Goal: Obtain resource: Download file/media

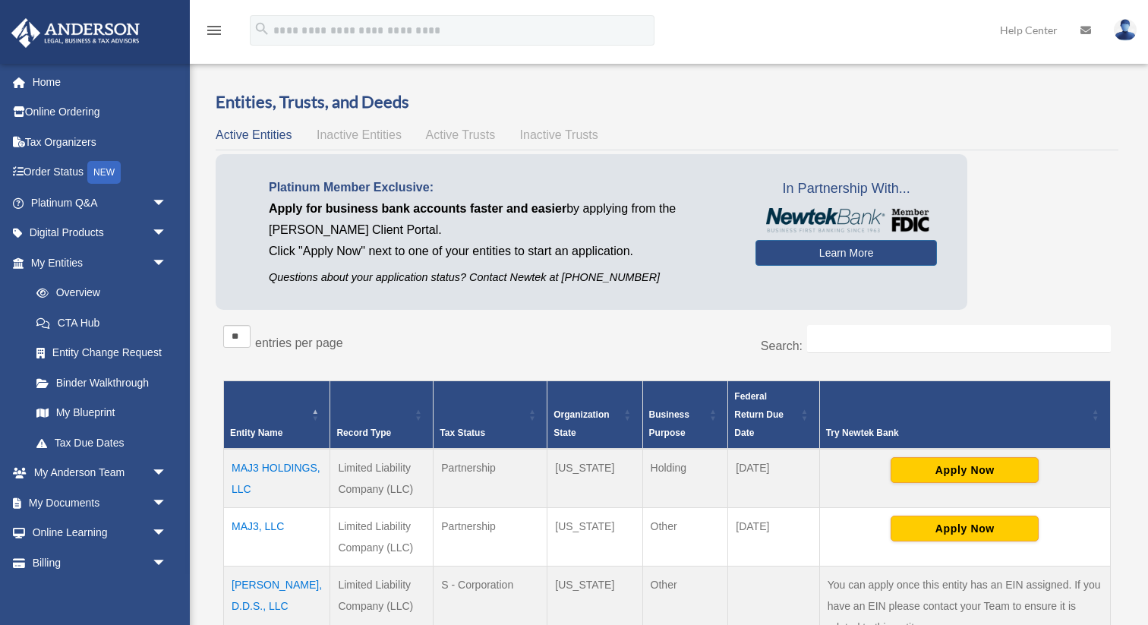
click at [472, 132] on span "Active Trusts" at bounding box center [461, 134] width 70 height 13
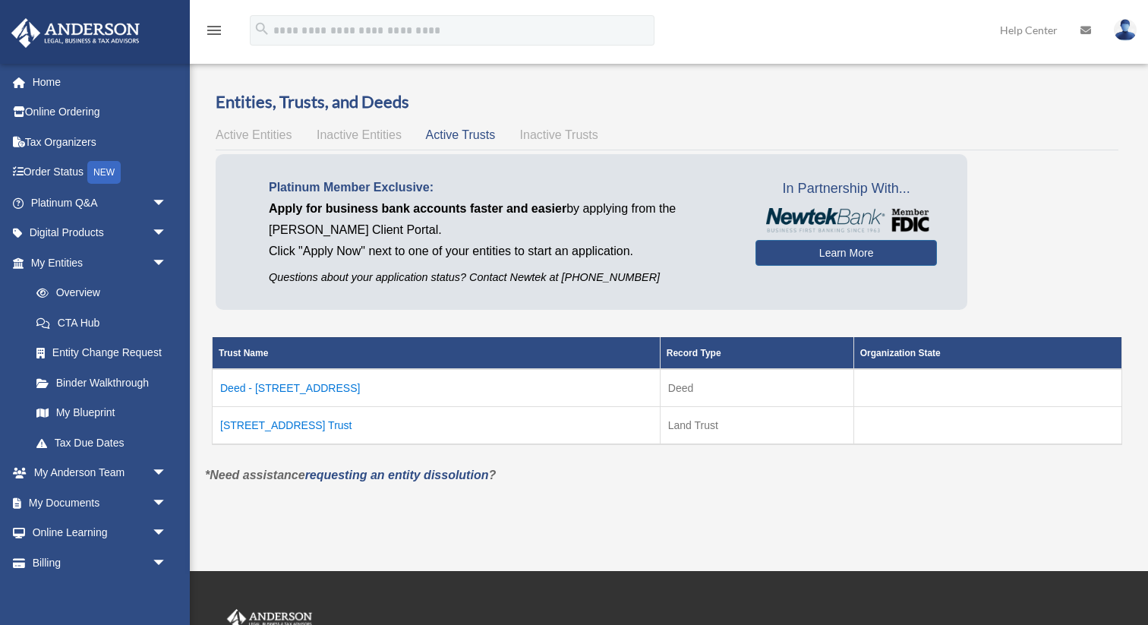
click at [303, 390] on td "Deed - [STREET_ADDRESS]" at bounding box center [437, 388] width 448 height 38
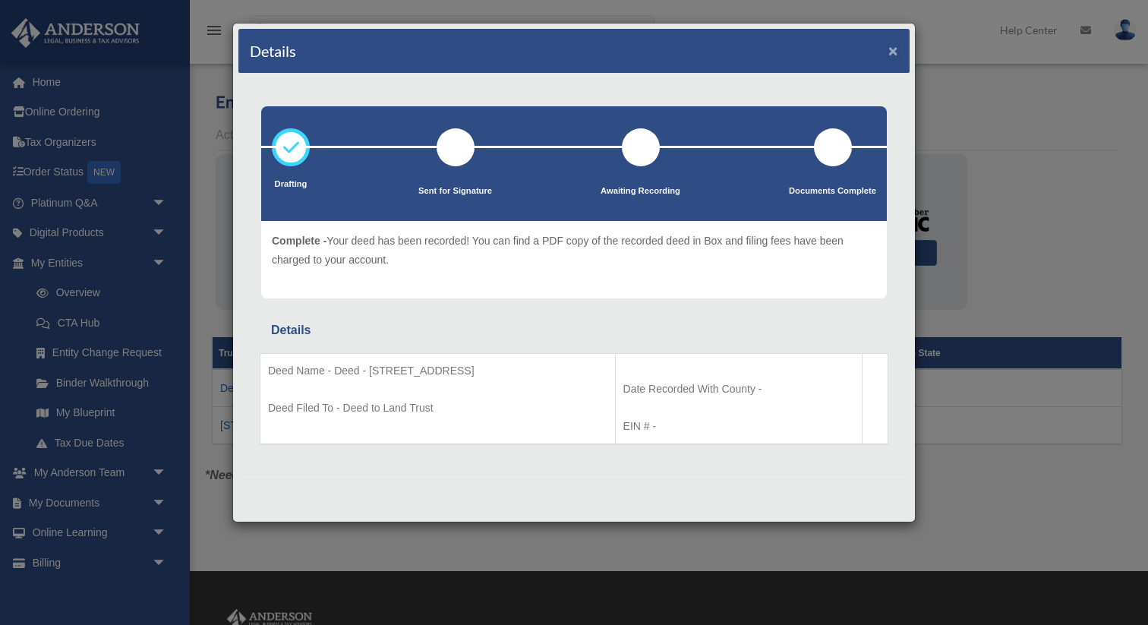
click at [892, 53] on button "×" at bounding box center [894, 51] width 10 height 16
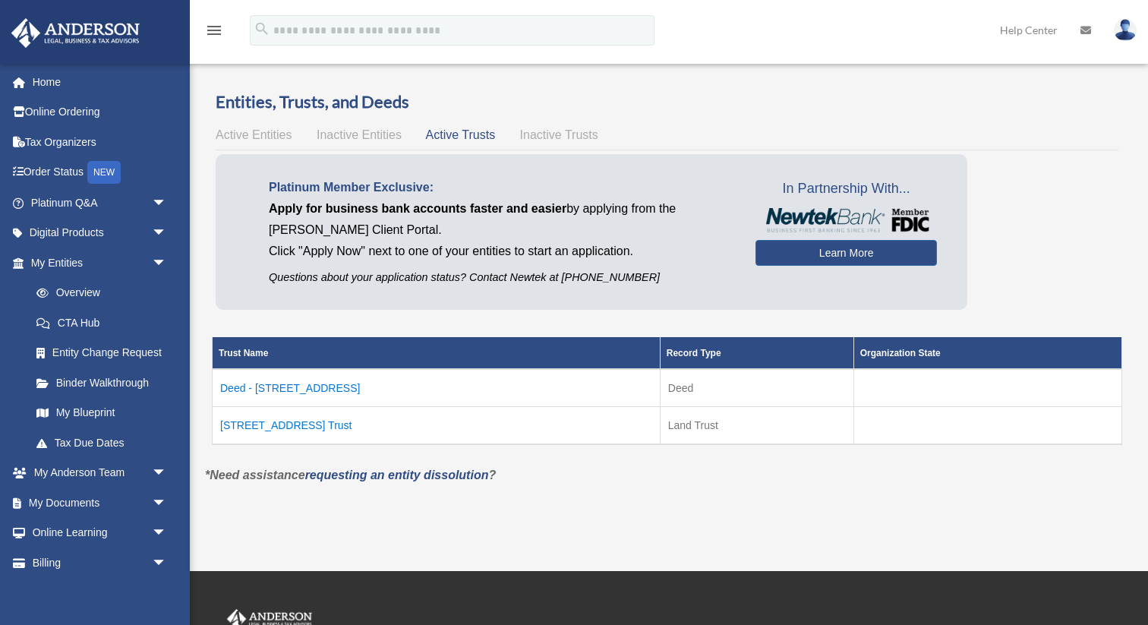
click at [298, 427] on td "[STREET_ADDRESS] Trust" at bounding box center [437, 425] width 448 height 38
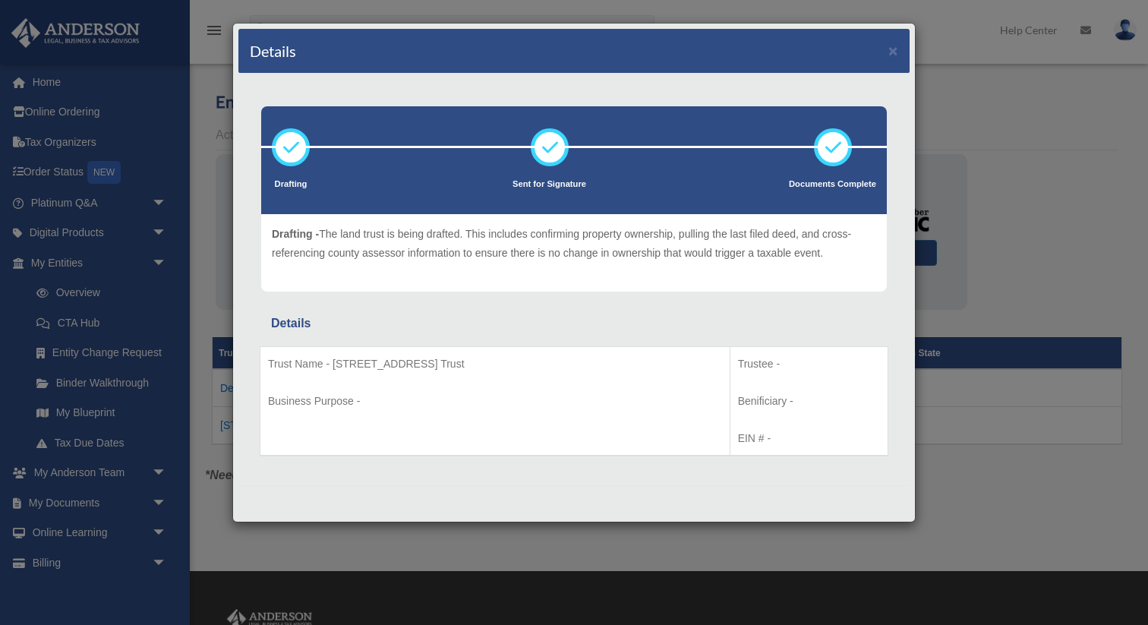
click at [157, 503] on div "Details × Drafting Sent for Signature" at bounding box center [574, 312] width 1148 height 625
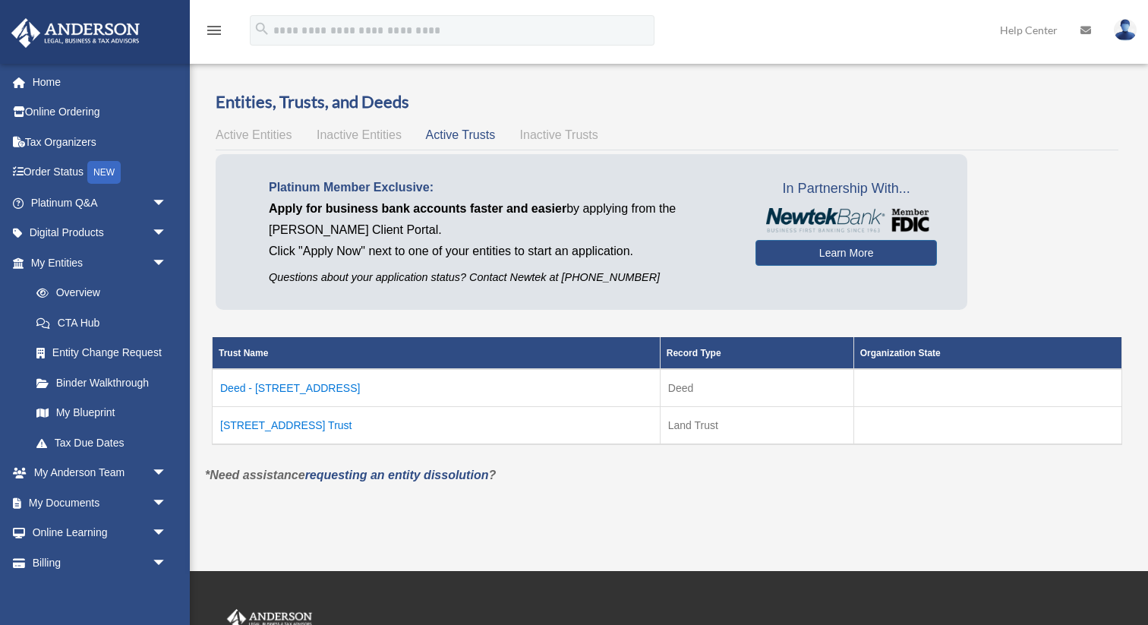
click at [157, 503] on span "arrow_drop_down" at bounding box center [167, 503] width 30 height 31
click at [54, 528] on link "Box" at bounding box center [105, 533] width 169 height 30
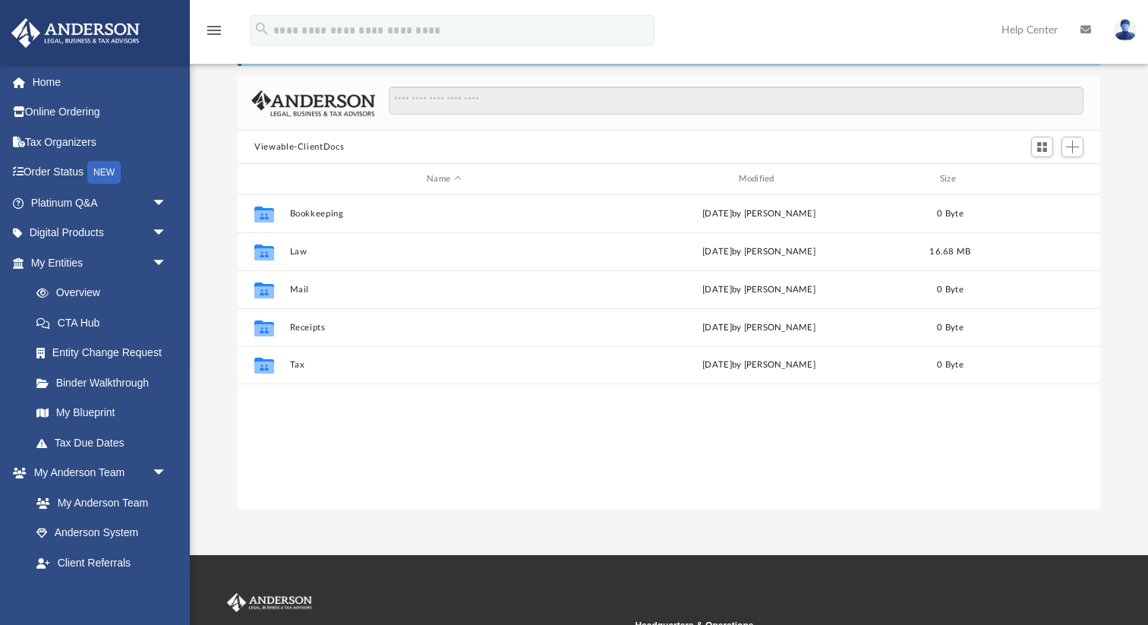
scroll to position [345, 862]
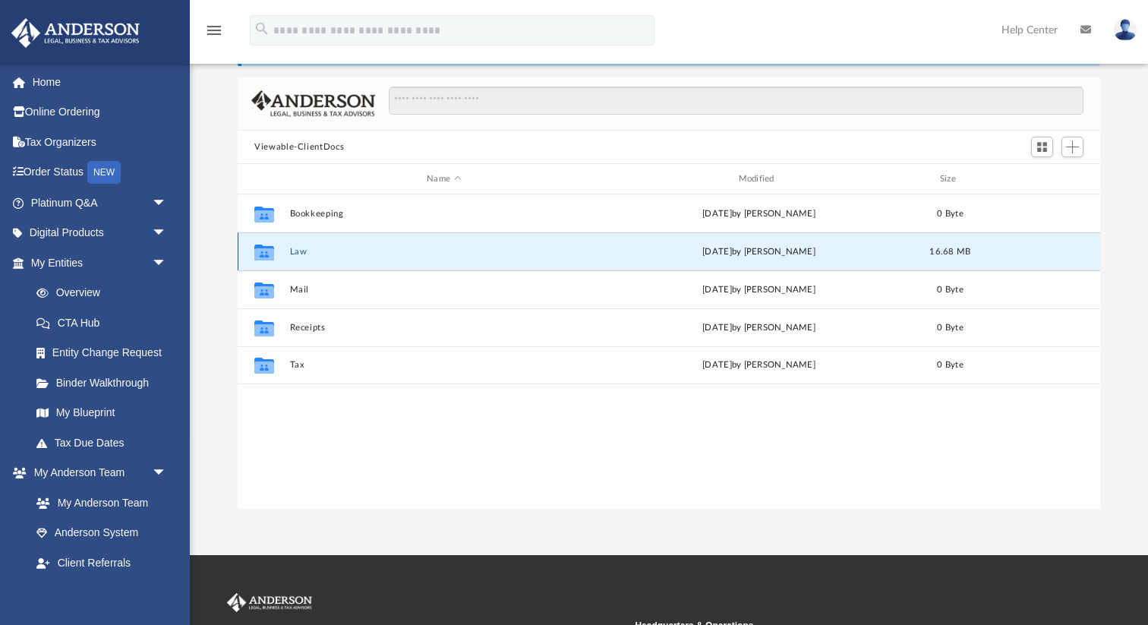
click at [313, 249] on button "Law" at bounding box center [444, 252] width 308 height 10
click at [313, 254] on button "Deeds" at bounding box center [444, 252] width 308 height 10
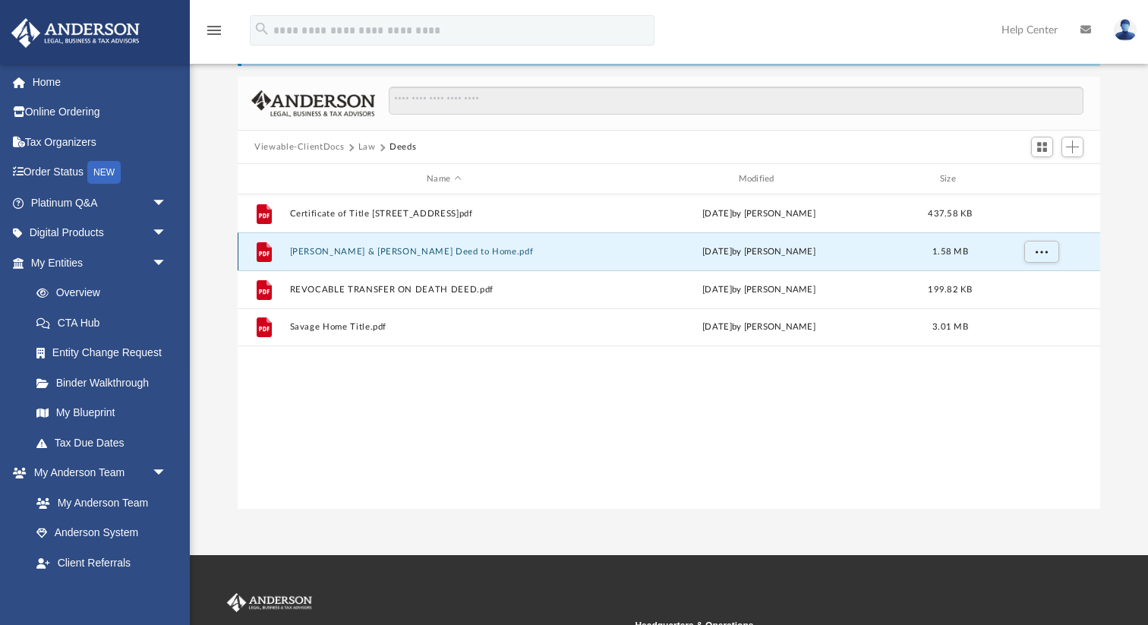
click at [336, 254] on button "Mason & Allyson Savage Deed to Home.pdf" at bounding box center [444, 252] width 308 height 10
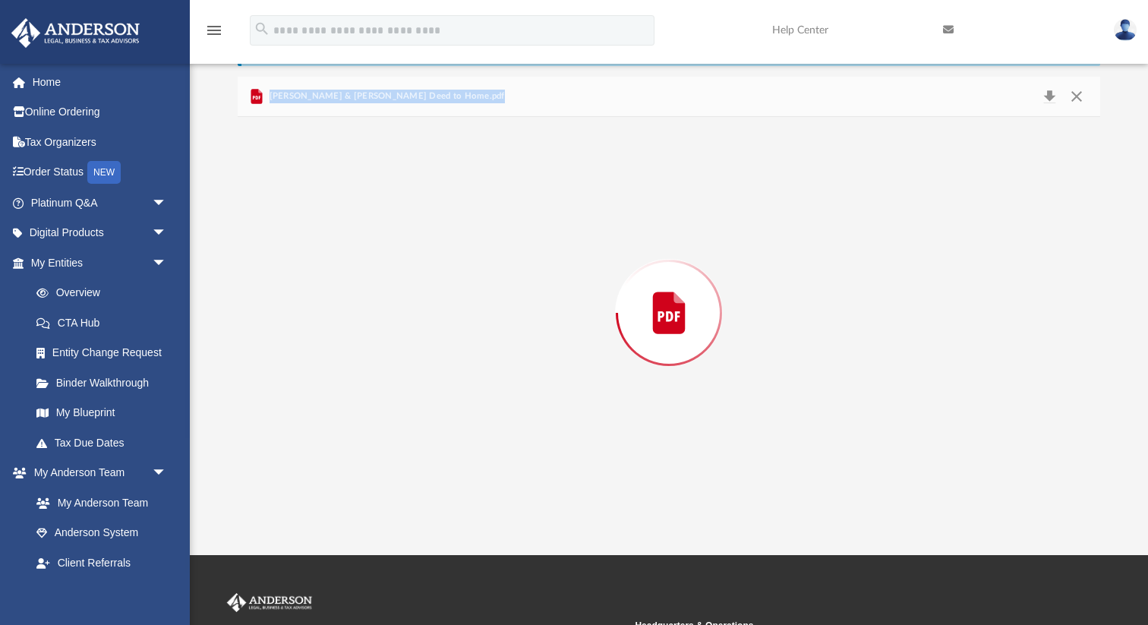
click at [336, 254] on div "Preview" at bounding box center [669, 313] width 863 height 392
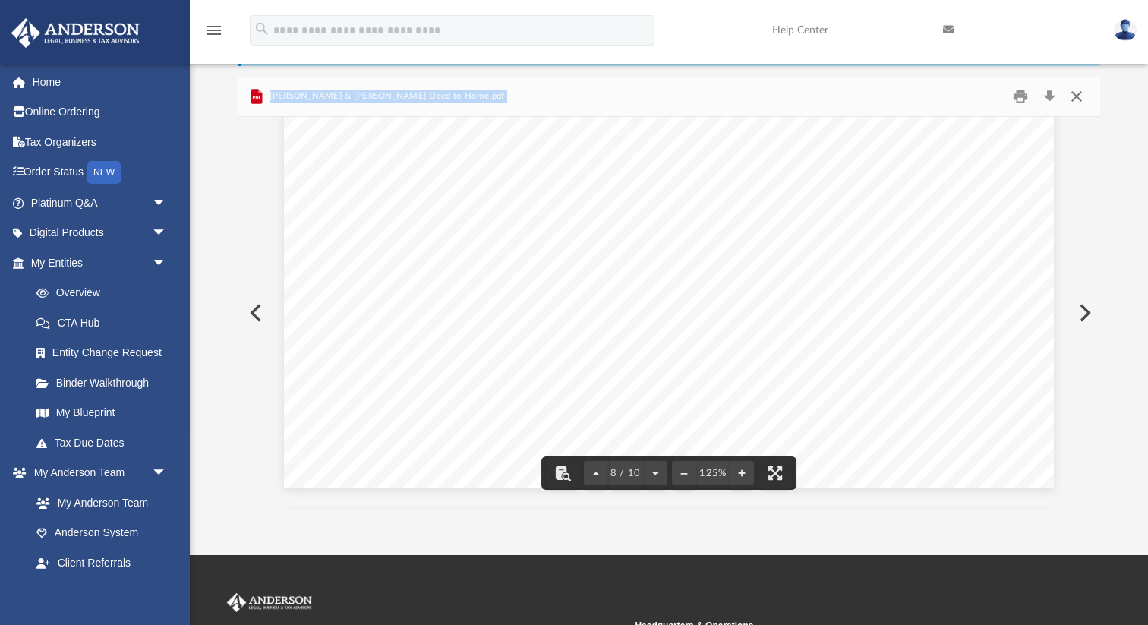
click at [1081, 95] on button "Close" at bounding box center [1076, 97] width 27 height 24
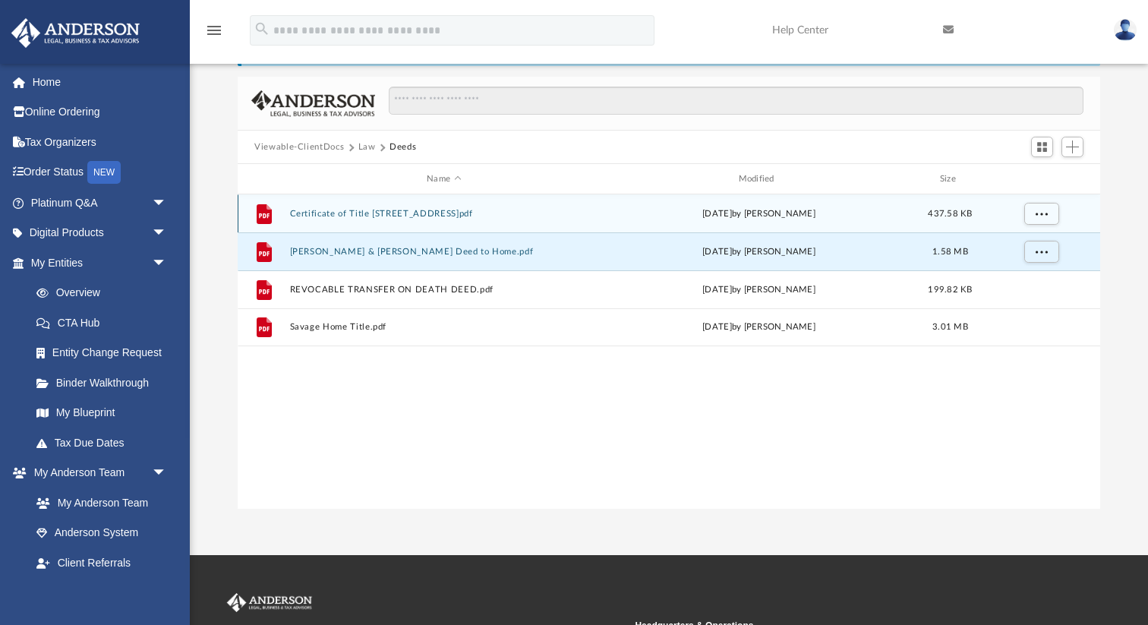
click at [342, 217] on button "Certificate of Title 5312 Apo Drive.pdf" at bounding box center [444, 214] width 308 height 10
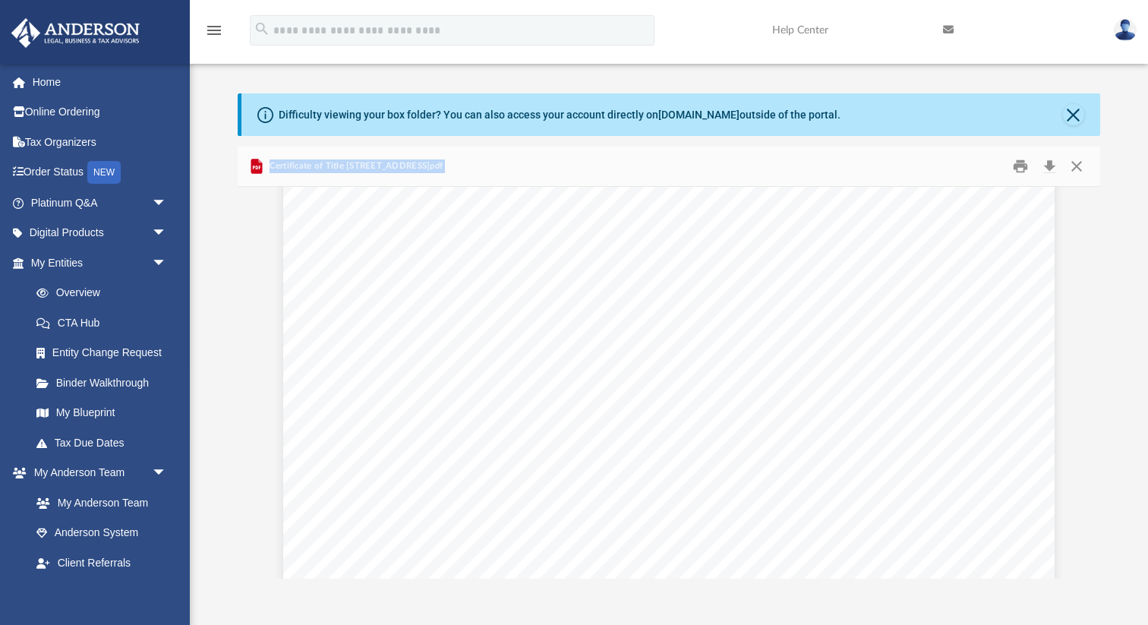
scroll to position [0, 0]
click at [1079, 113] on button "Close" at bounding box center [1073, 114] width 21 height 21
